Goal: Download file/media

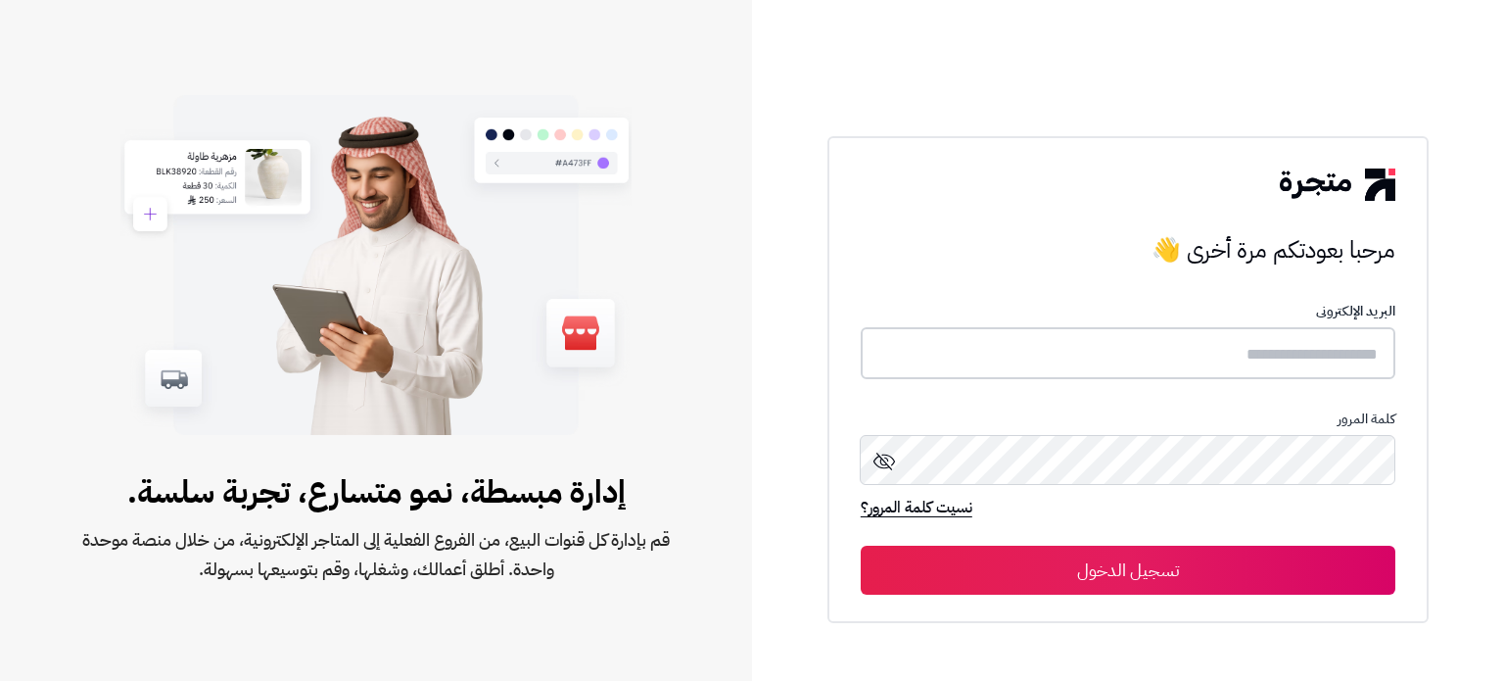
type input "**********"
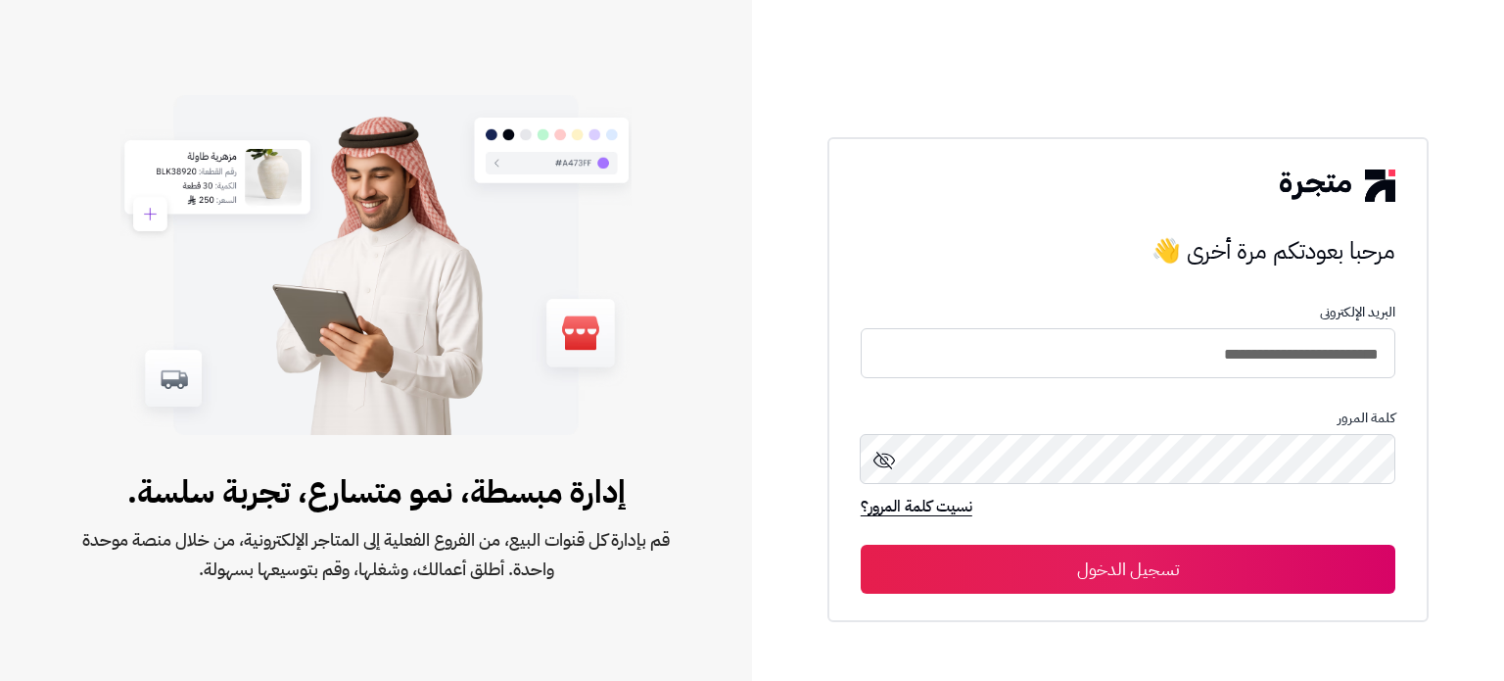
click at [1285, 569] on button "تسجيل الدخول" at bounding box center [1128, 568] width 535 height 49
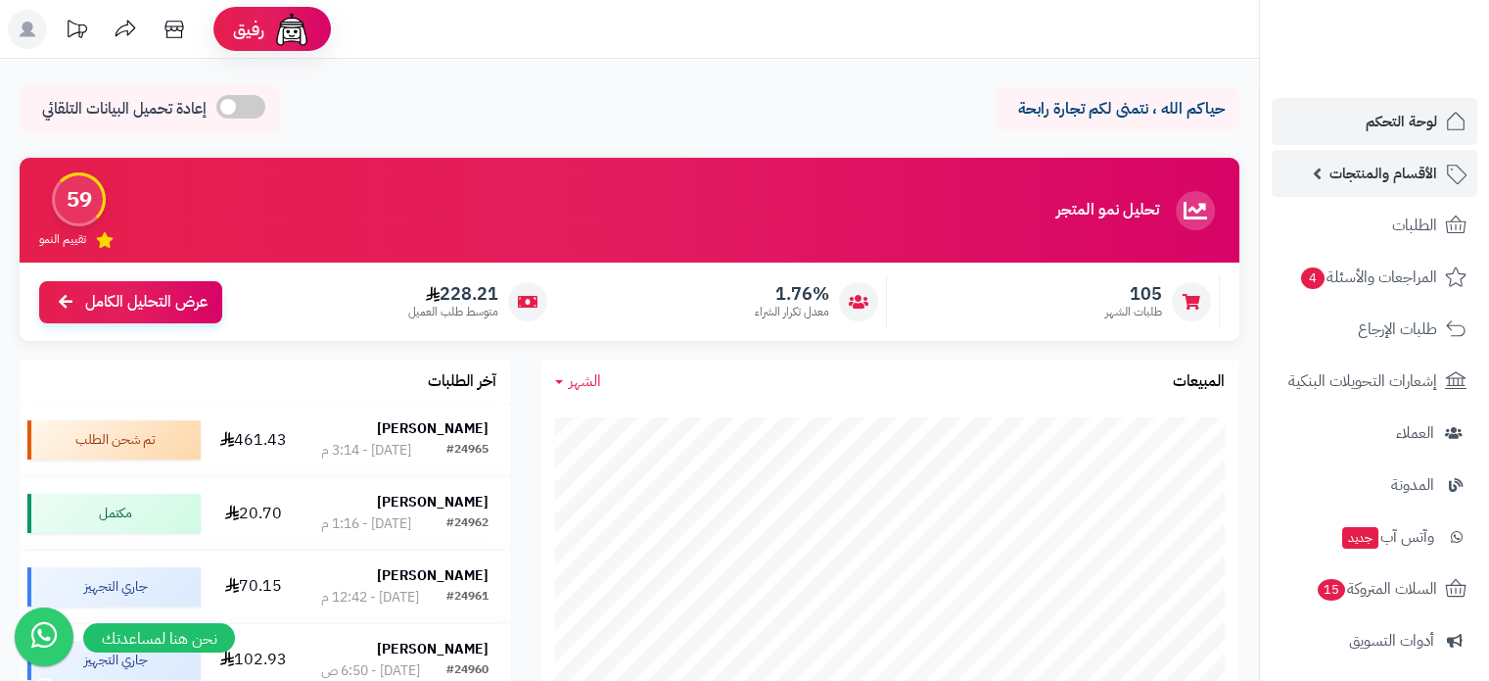
click at [1398, 178] on span "الأقسام والمنتجات" at bounding box center [1384, 173] width 108 height 27
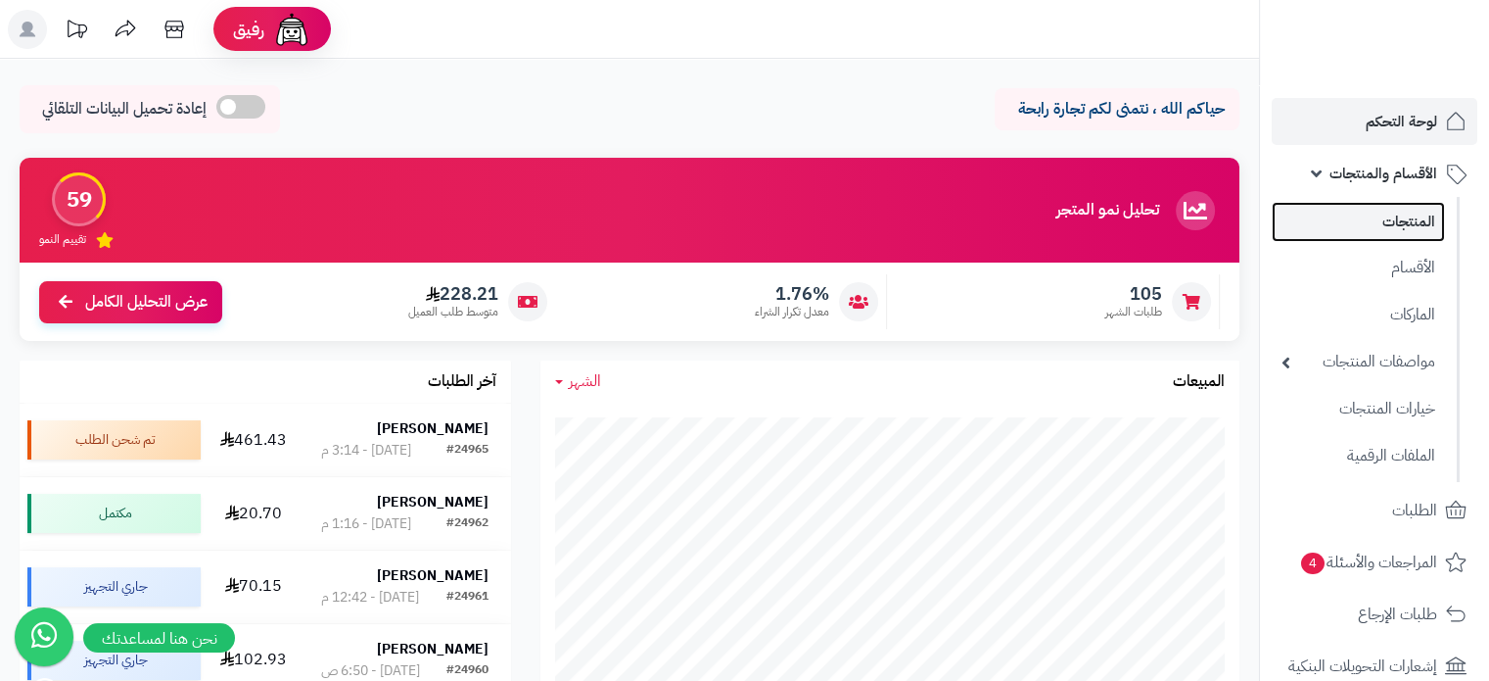
click at [1395, 223] on link "المنتجات" at bounding box center [1358, 222] width 173 height 40
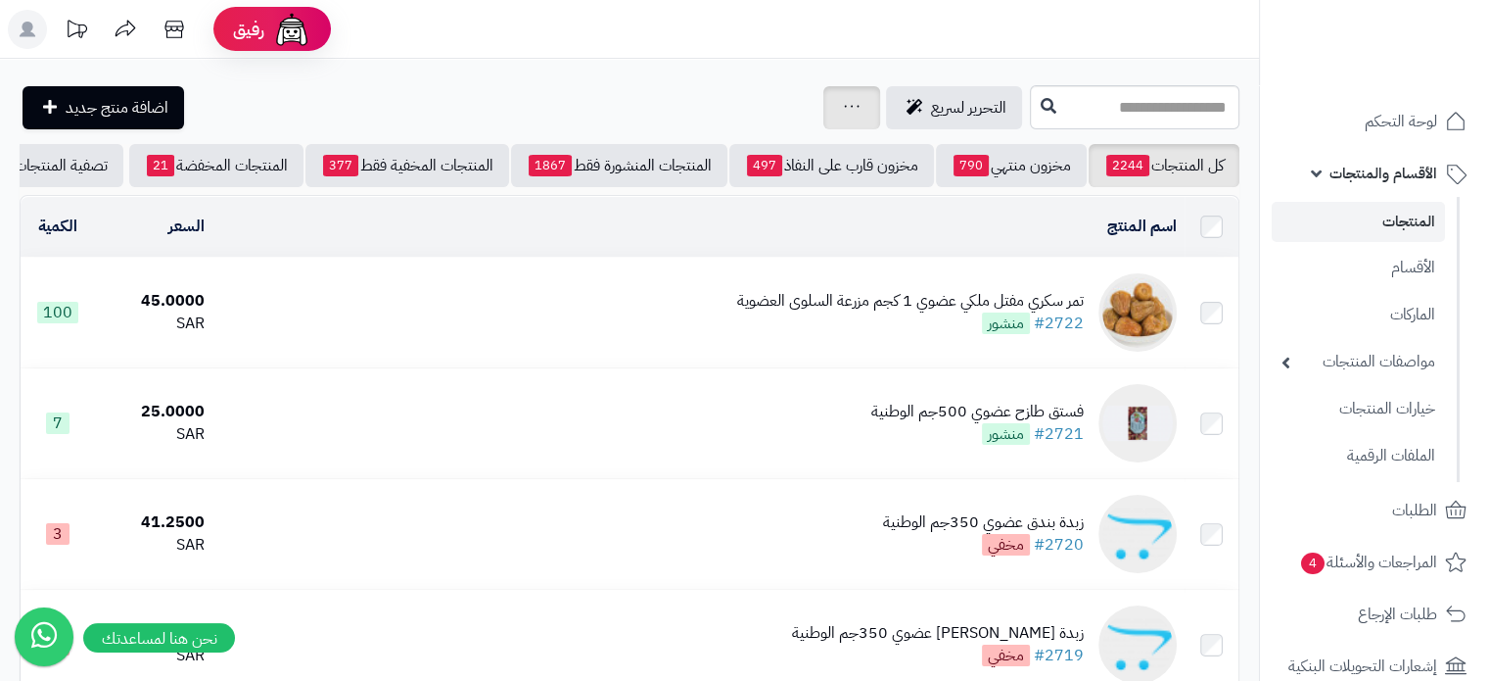
click at [844, 102] on icon at bounding box center [852, 106] width 16 height 13
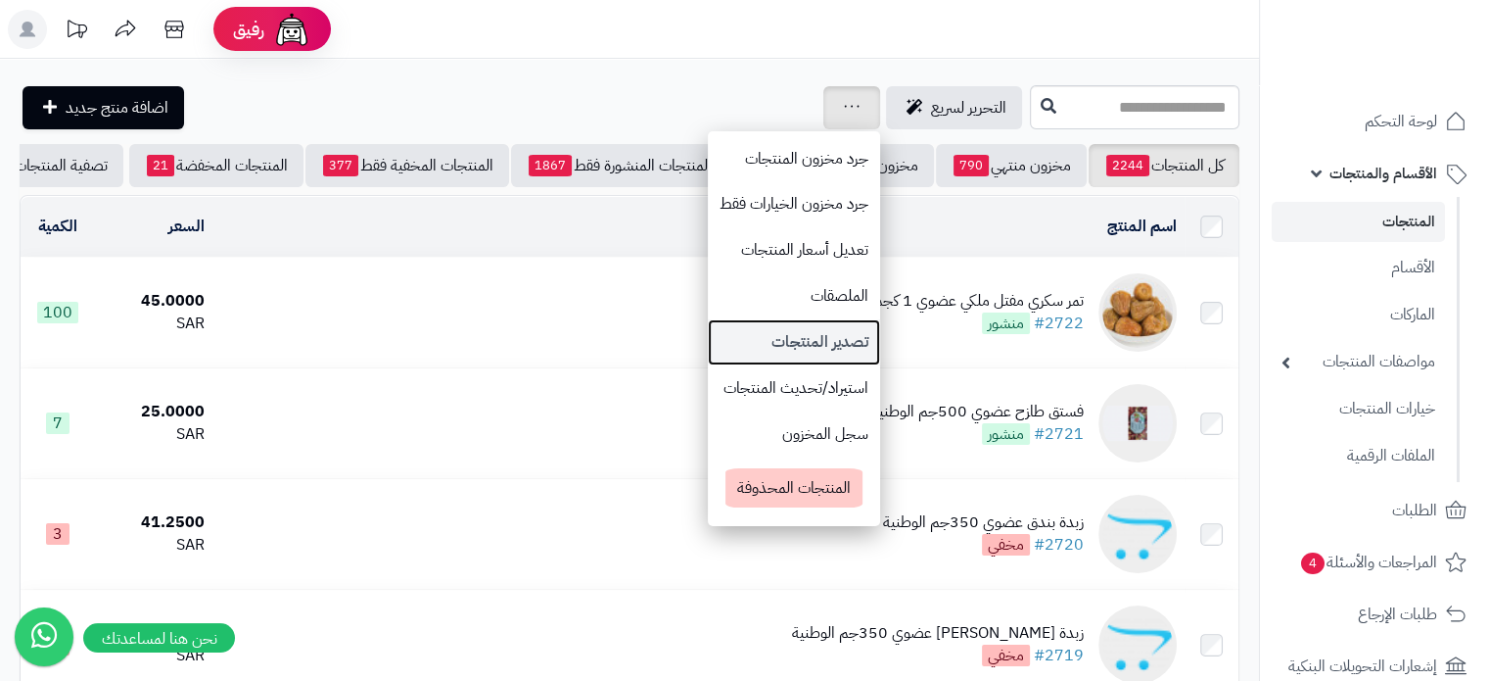
click at [712, 339] on link "تصدير المنتجات" at bounding box center [794, 342] width 172 height 46
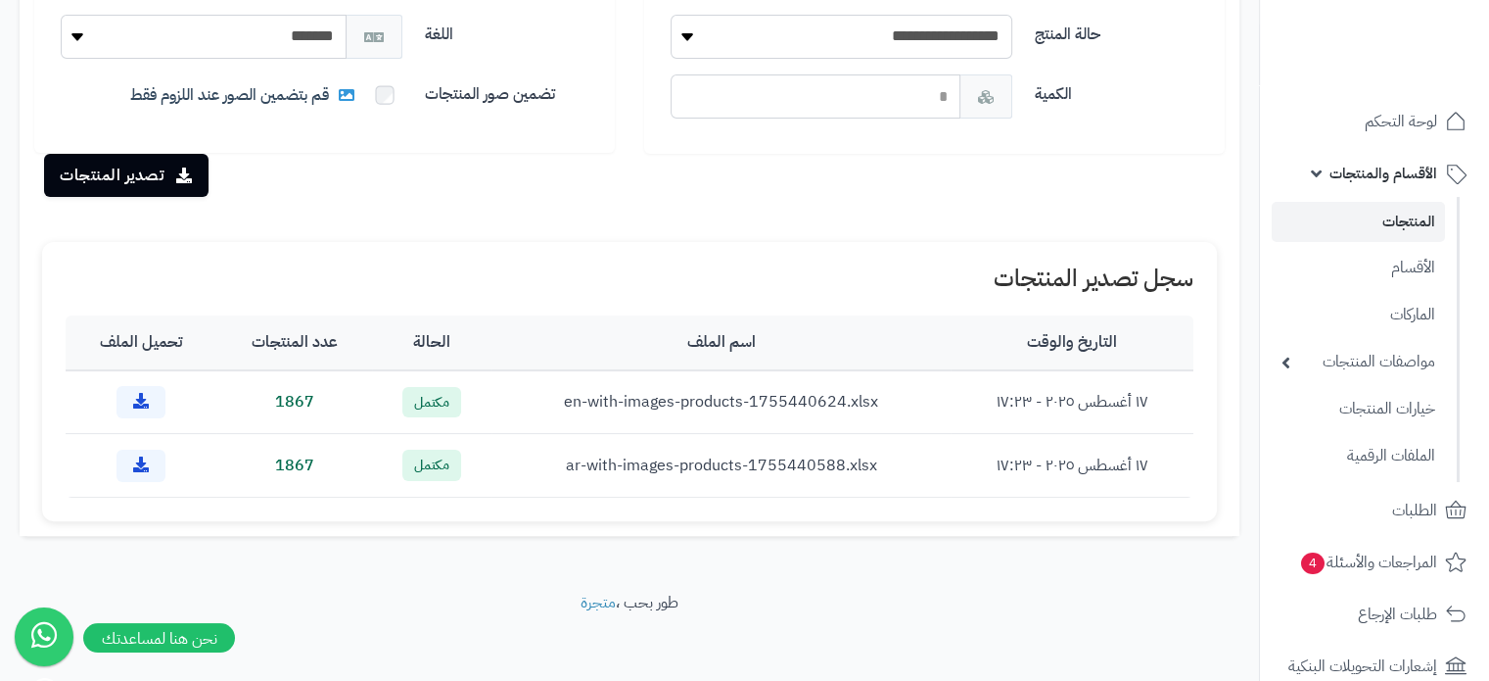
scroll to position [423, 0]
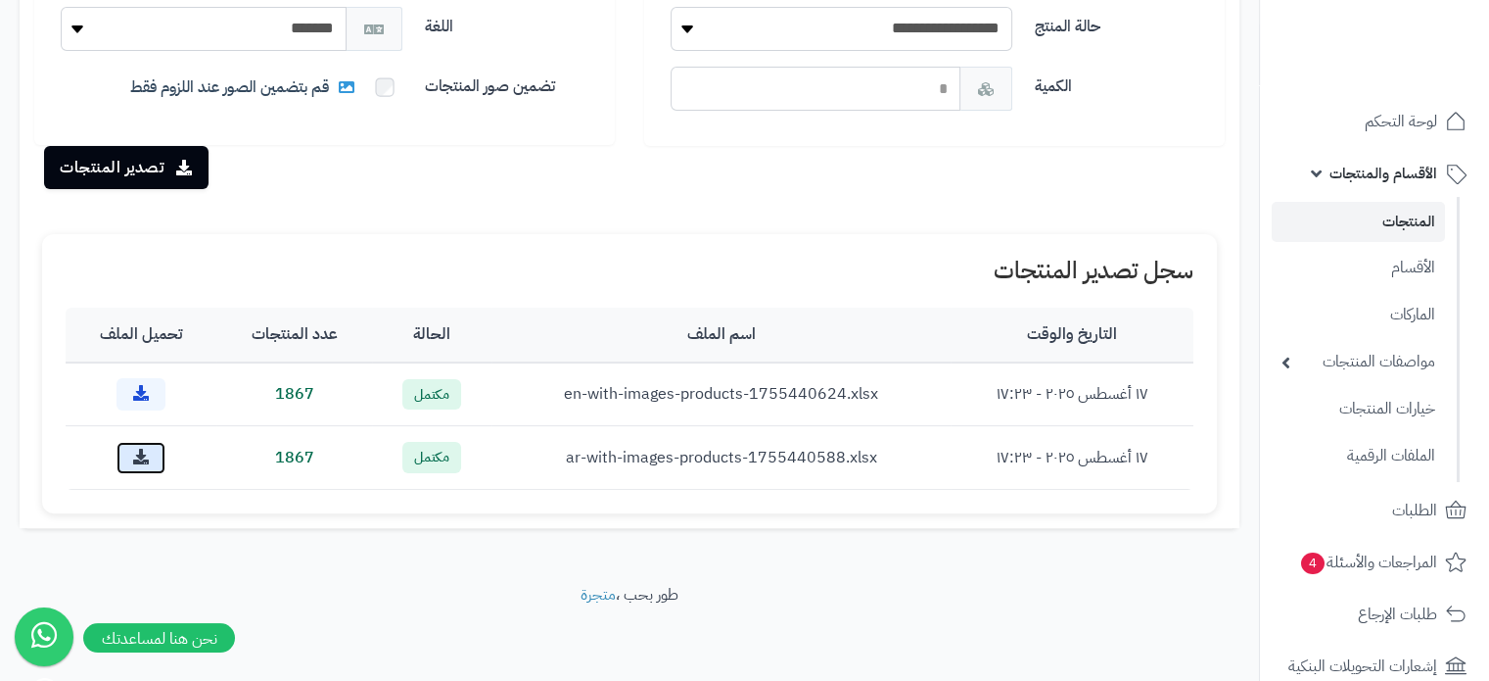
click at [145, 457] on icon at bounding box center [141, 456] width 16 height 16
click at [145, 392] on icon at bounding box center [141, 393] width 16 height 16
